Goal: Find specific page/section: Find specific page/section

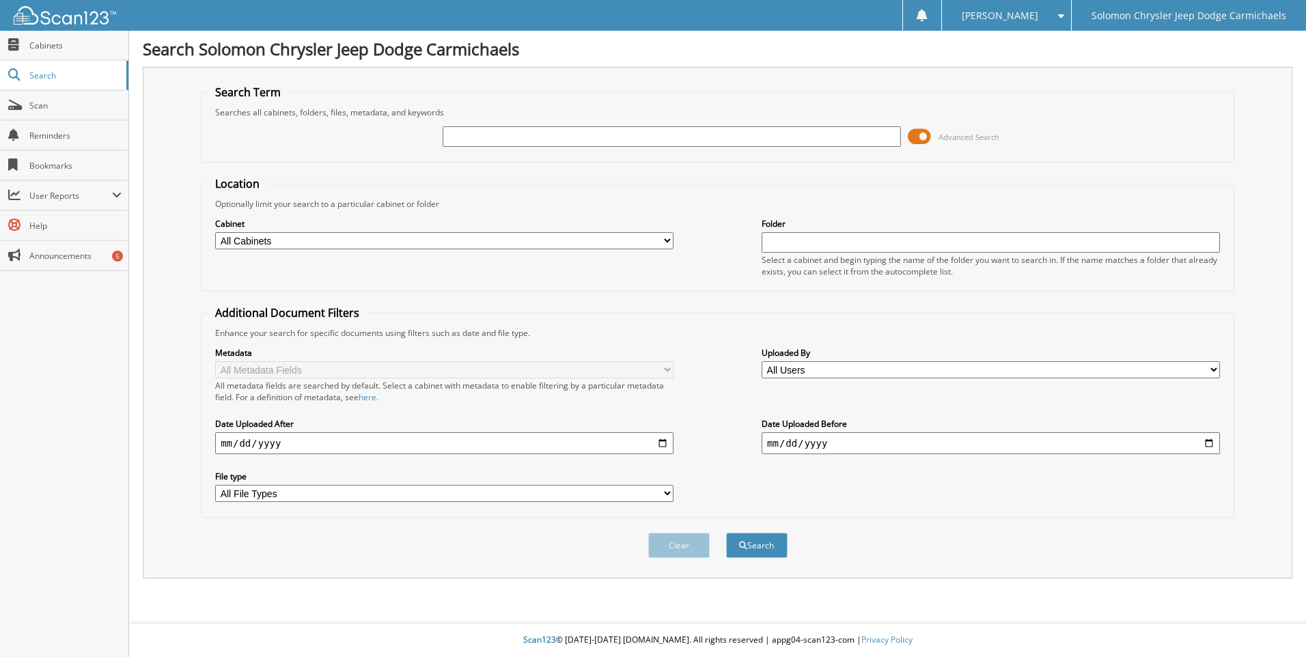
click at [491, 137] on input "text" at bounding box center [672, 136] width 458 height 20
type input "21959"
click at [726, 533] on button "Search" at bounding box center [756, 545] width 61 height 25
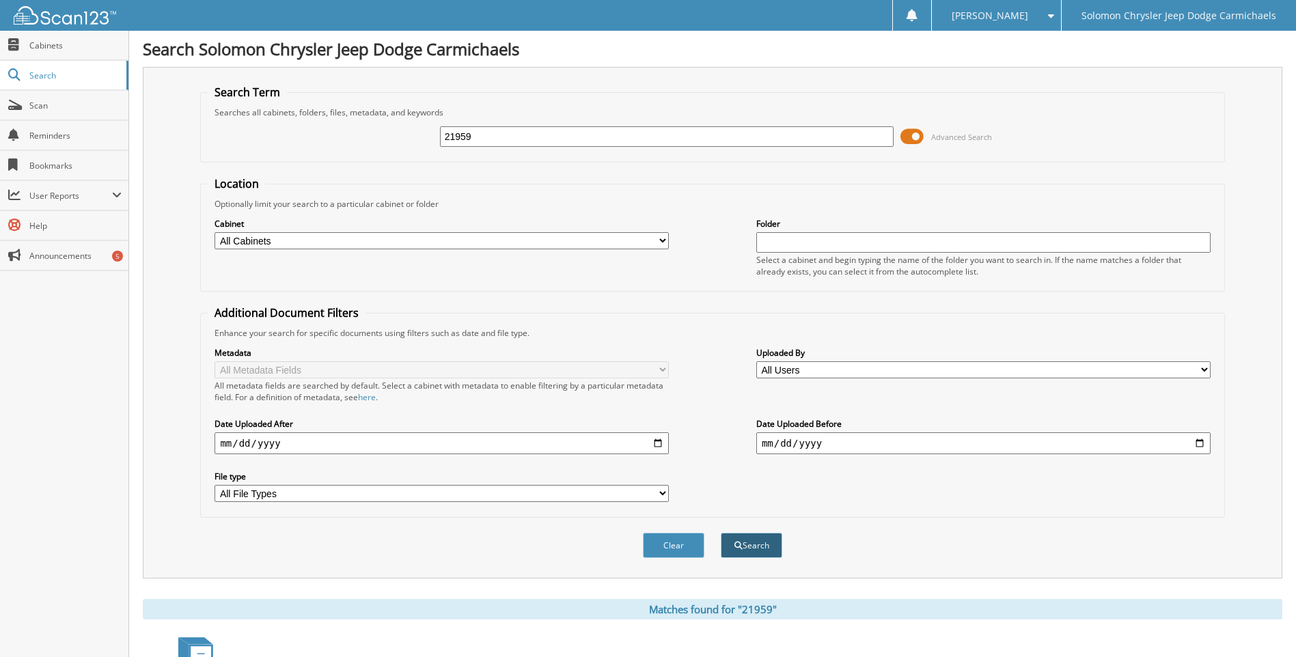
click at [754, 551] on button "Search" at bounding box center [751, 545] width 61 height 25
click at [681, 545] on button "Clear" at bounding box center [673, 545] width 61 height 25
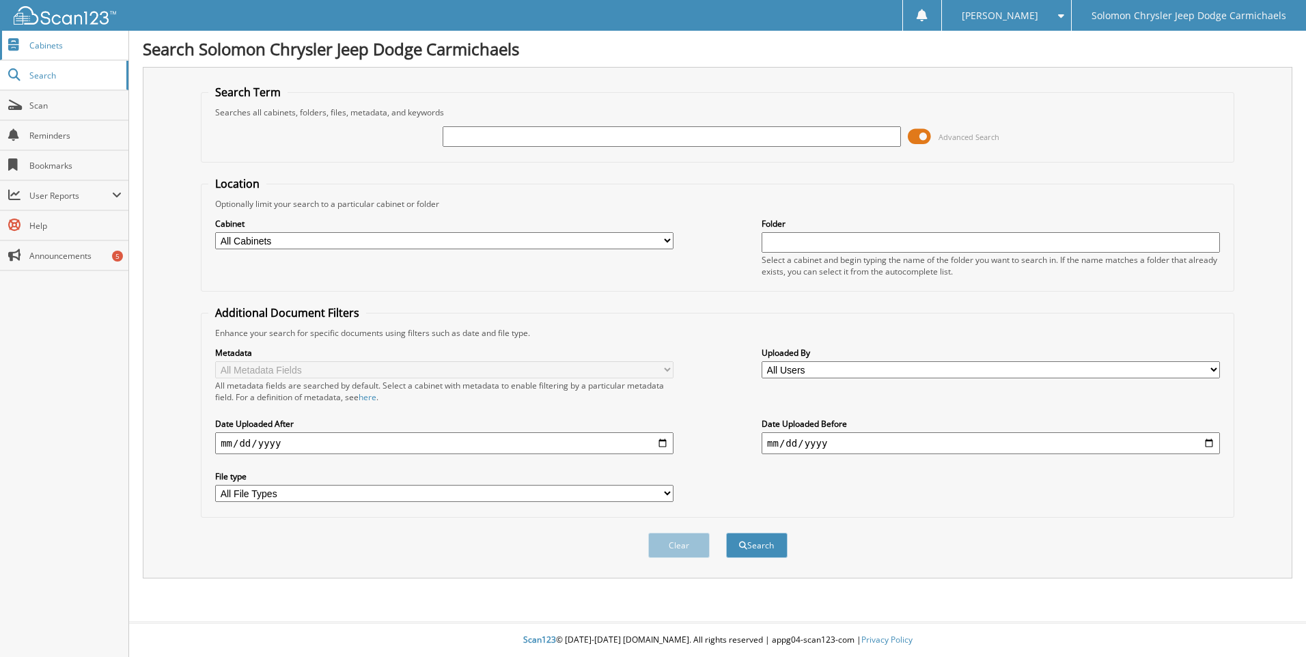
click at [49, 42] on span "Cabinets" at bounding box center [75, 46] width 92 height 12
